Goal: Task Accomplishment & Management: Manage account settings

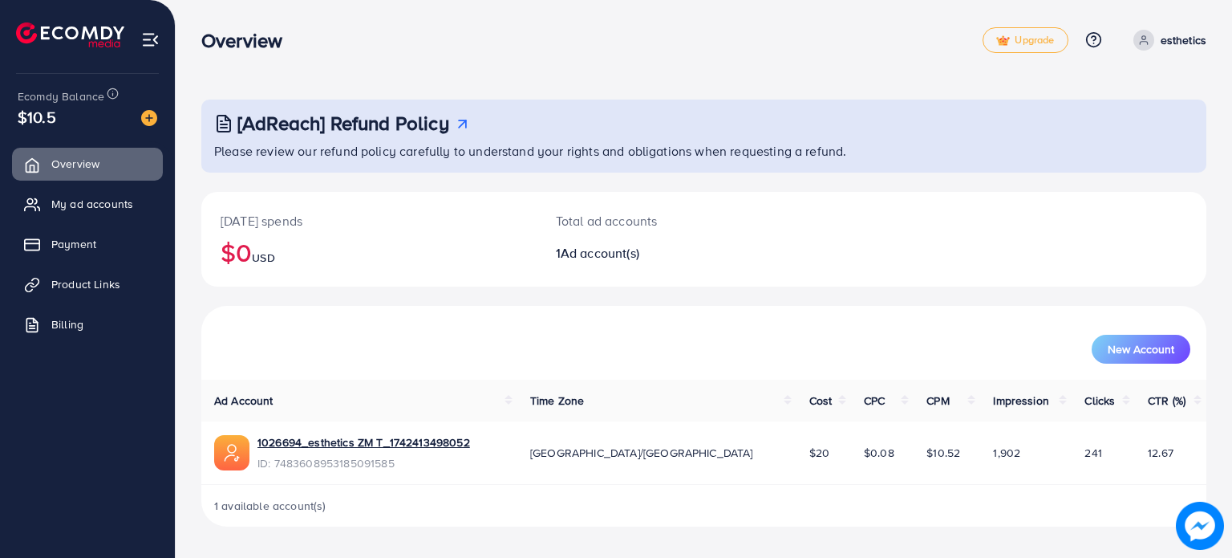
click at [1197, 38] on p "esthetics" at bounding box center [1184, 39] width 46 height 19
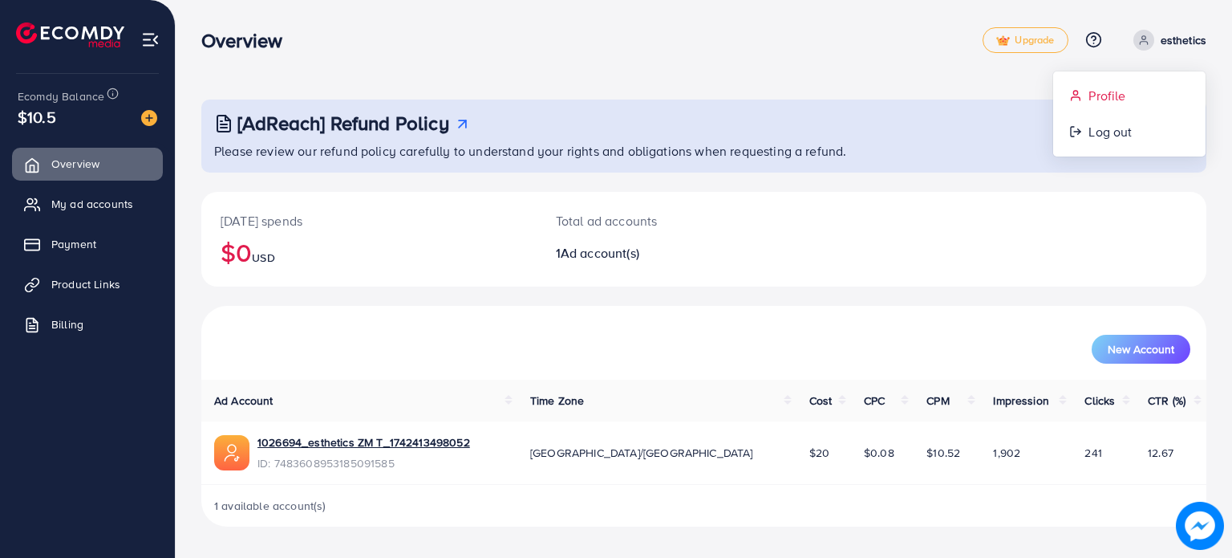
click at [1107, 97] on span "Profile" at bounding box center [1107, 95] width 37 height 19
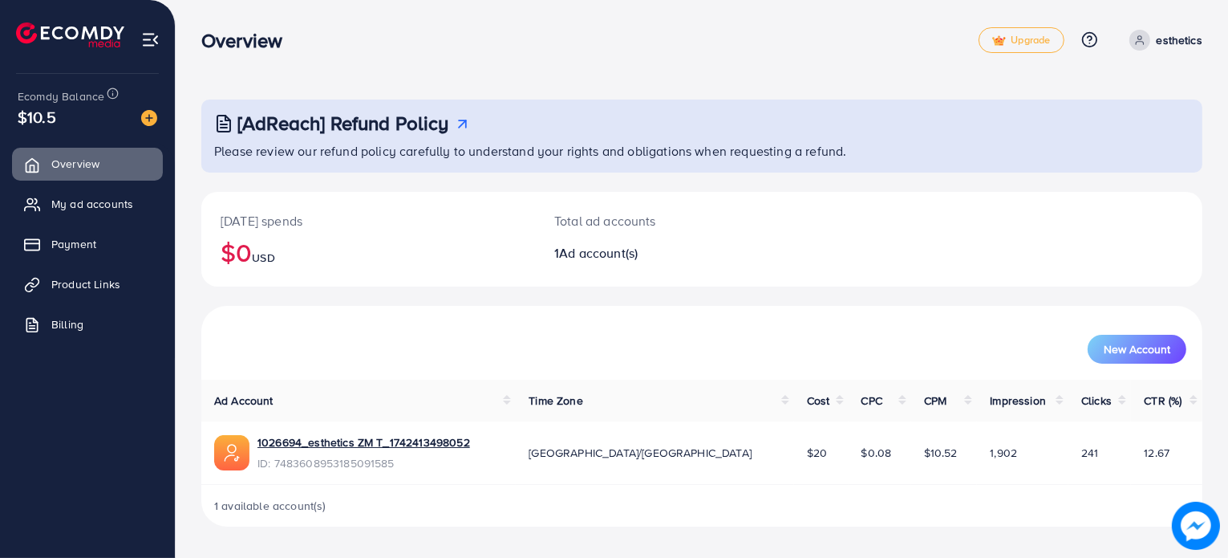
select select "********"
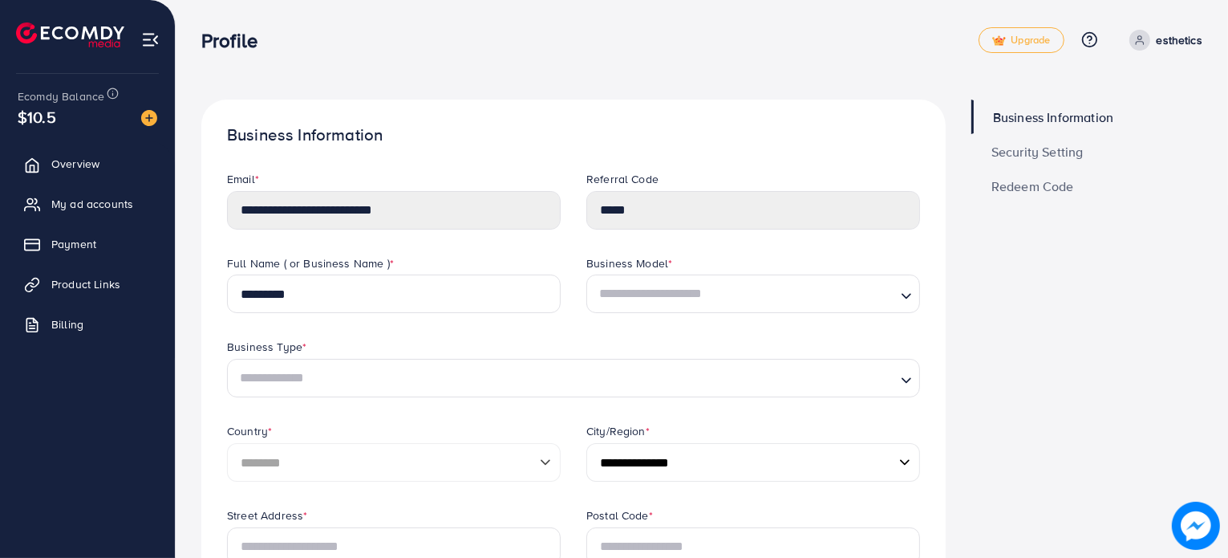
click at [1049, 145] on span "Security Setting" at bounding box center [1038, 151] width 92 height 13
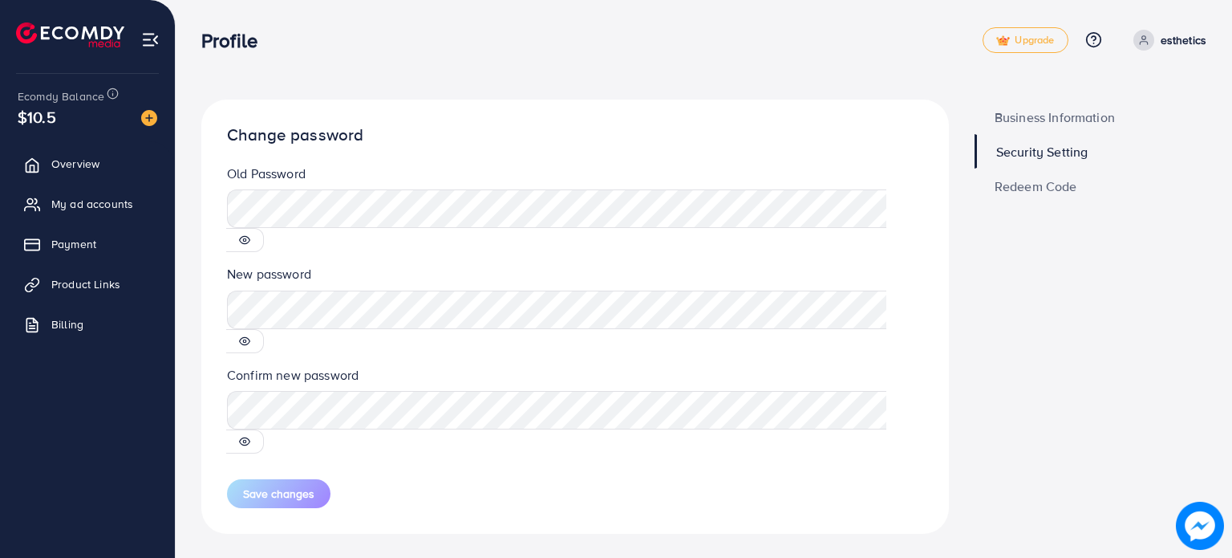
click at [250, 234] on icon at bounding box center [244, 239] width 11 height 11
click at [270, 479] on button "Save changes" at bounding box center [278, 493] width 103 height 29
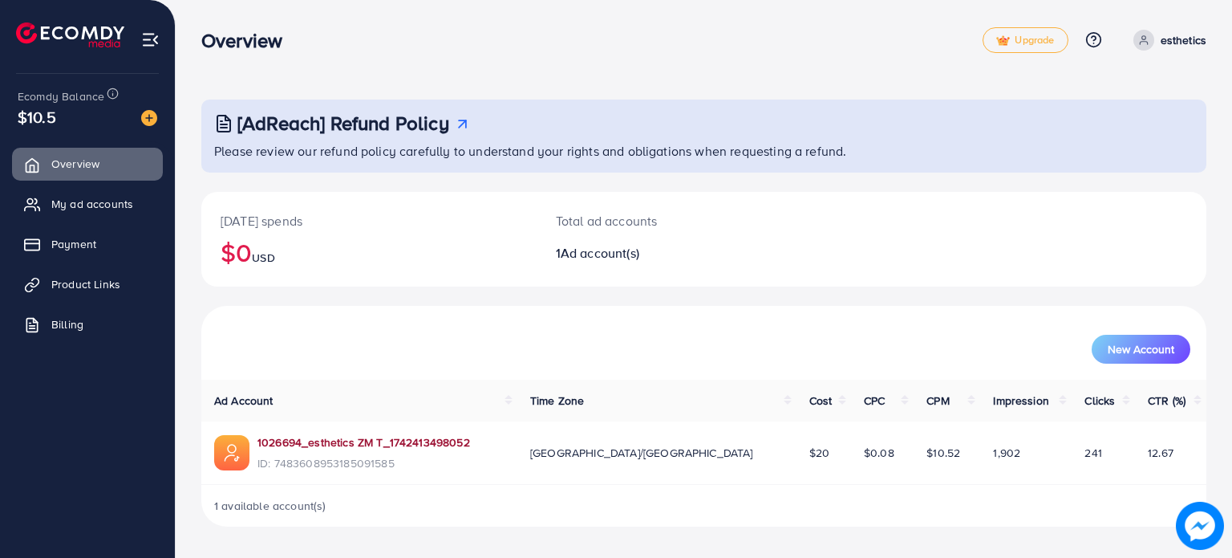
click at [337, 438] on link "1026694_esthetics ZM T_1742413498052" at bounding box center [364, 442] width 213 height 16
click at [363, 444] on link "1026694_esthetics ZM T_1742413498052" at bounding box center [364, 442] width 213 height 16
